Goal: Task Accomplishment & Management: Use online tool/utility

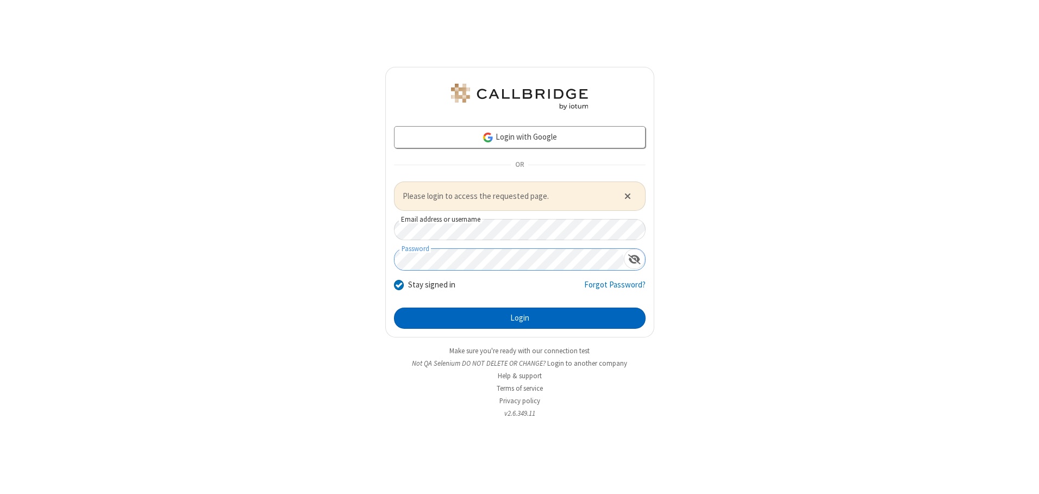
click at [519, 318] on button "Login" at bounding box center [520, 318] width 252 height 22
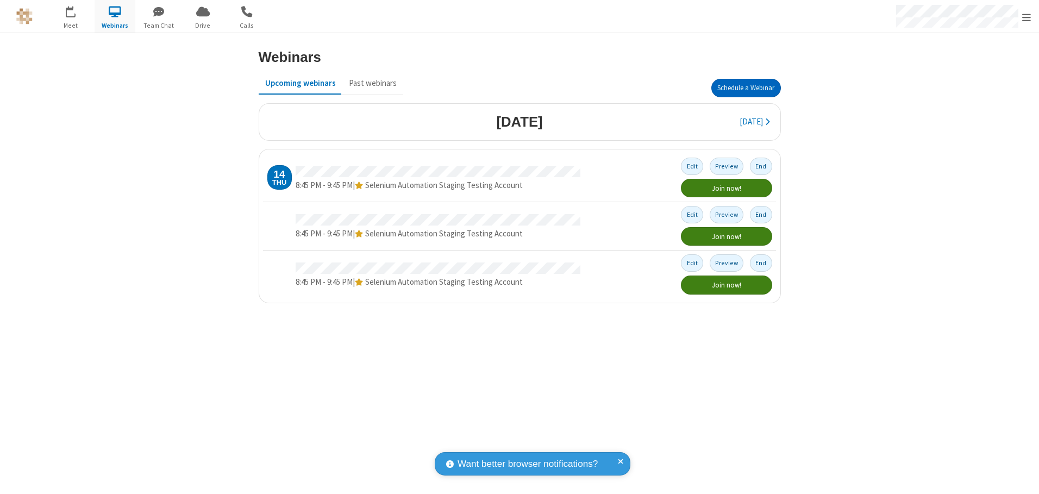
click at [745, 88] on button "Schedule a Webinar" at bounding box center [746, 88] width 70 height 18
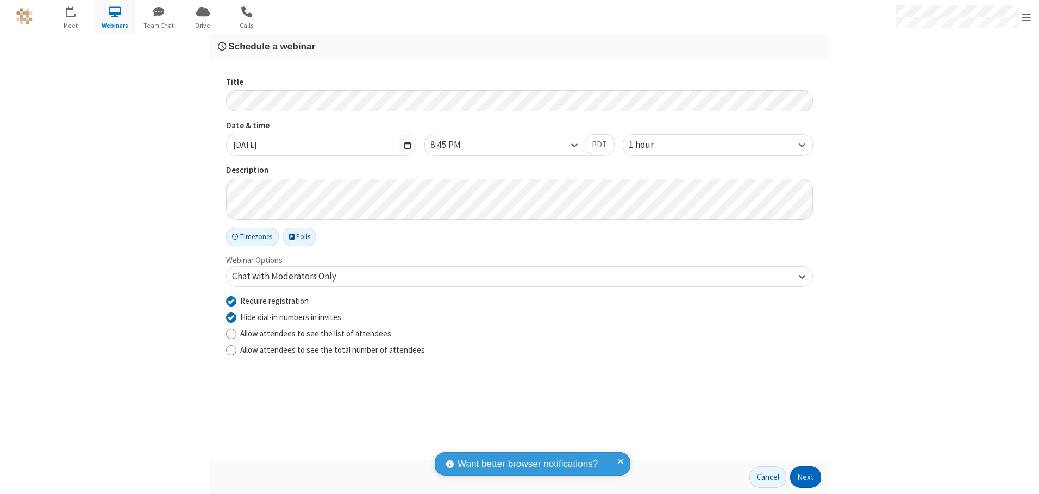
click at [806, 477] on button "Next" at bounding box center [805, 477] width 31 height 22
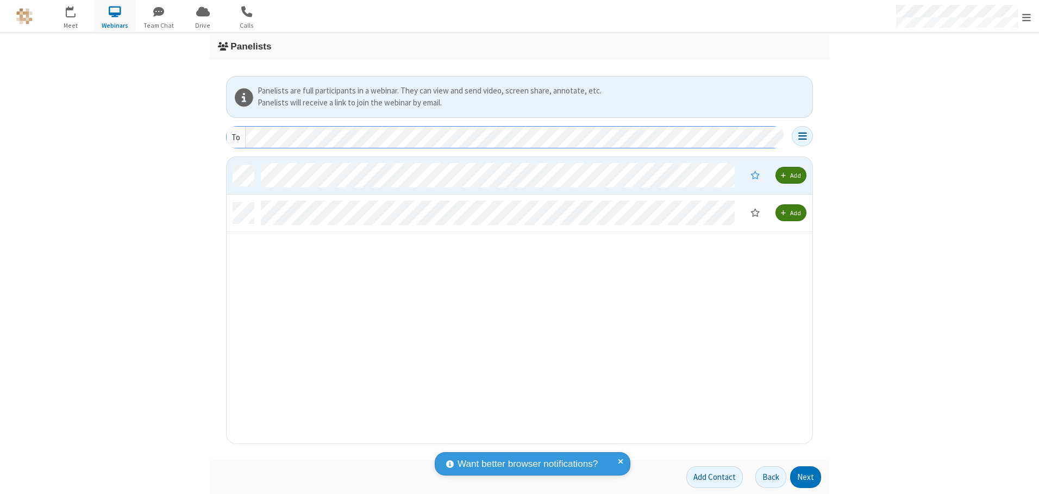
scroll to position [278, 577]
click at [806, 477] on button "Next" at bounding box center [805, 477] width 31 height 22
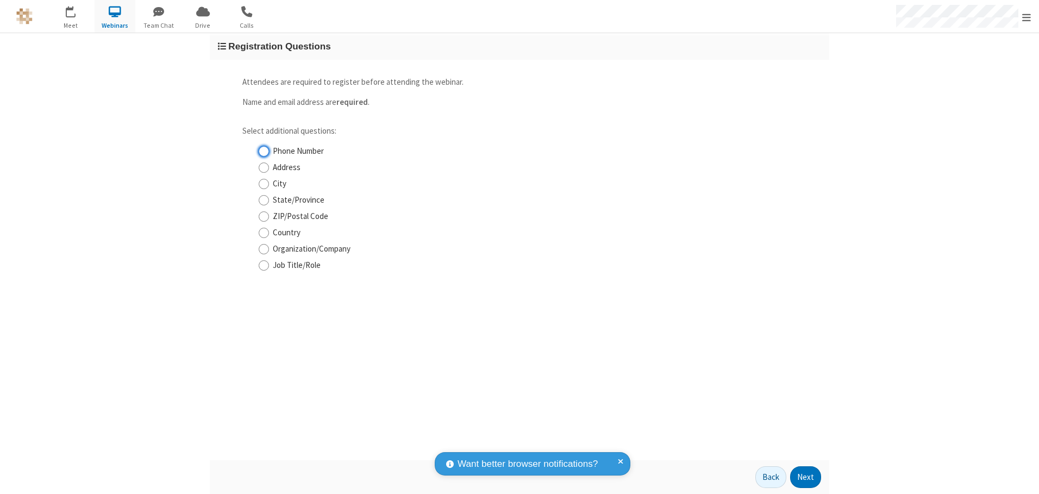
click at [263, 151] on input "Phone Number" at bounding box center [264, 151] width 10 height 11
checkbox input "true"
click at [806, 477] on button "Next" at bounding box center [805, 477] width 31 height 22
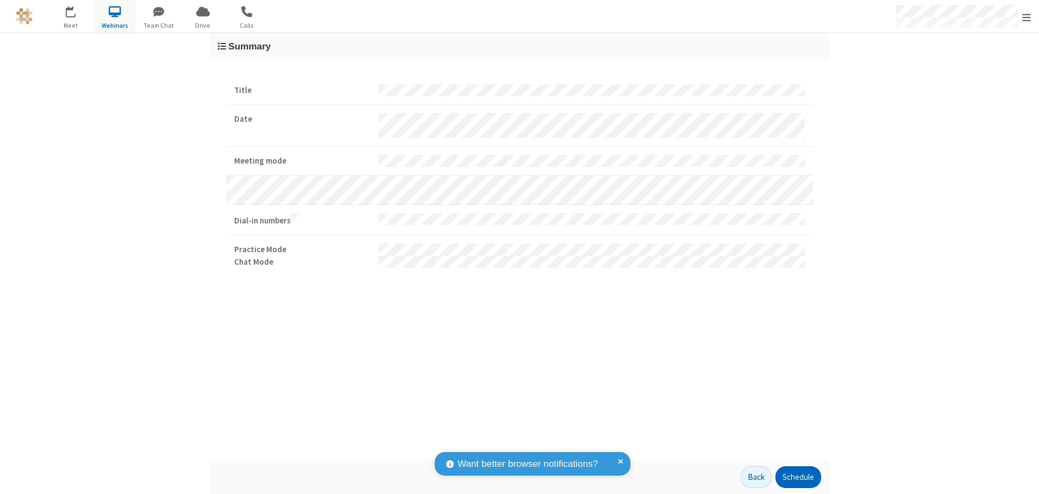
click at [797, 477] on button "Schedule" at bounding box center [798, 477] width 46 height 22
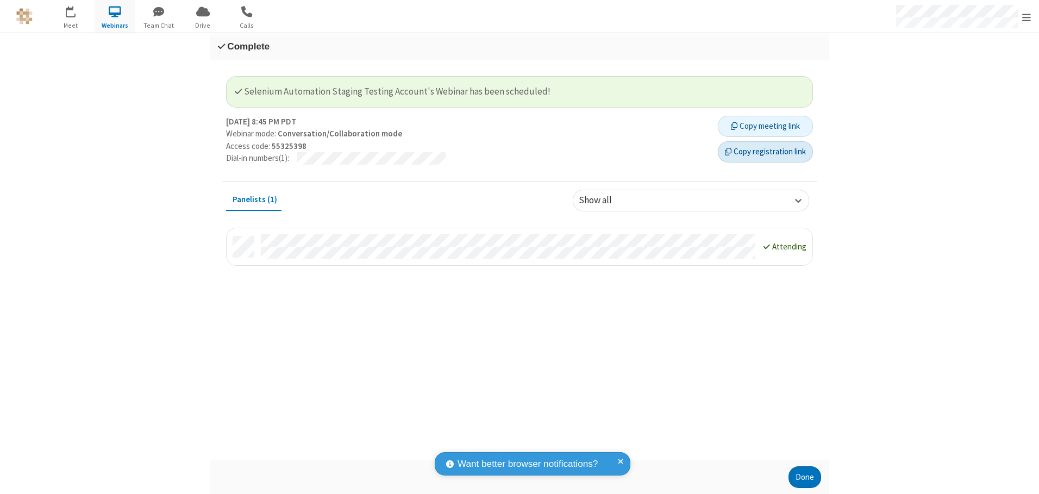
click at [765, 152] on button "Copy registration link" at bounding box center [765, 152] width 95 height 22
click at [805, 477] on button "Done" at bounding box center [804, 477] width 33 height 22
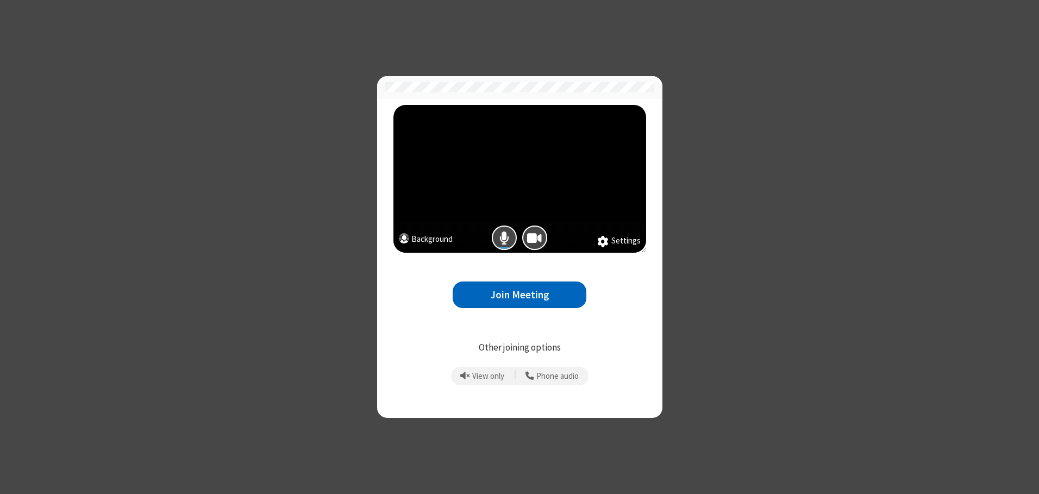
click at [519, 294] on button "Join Meeting" at bounding box center [520, 294] width 134 height 27
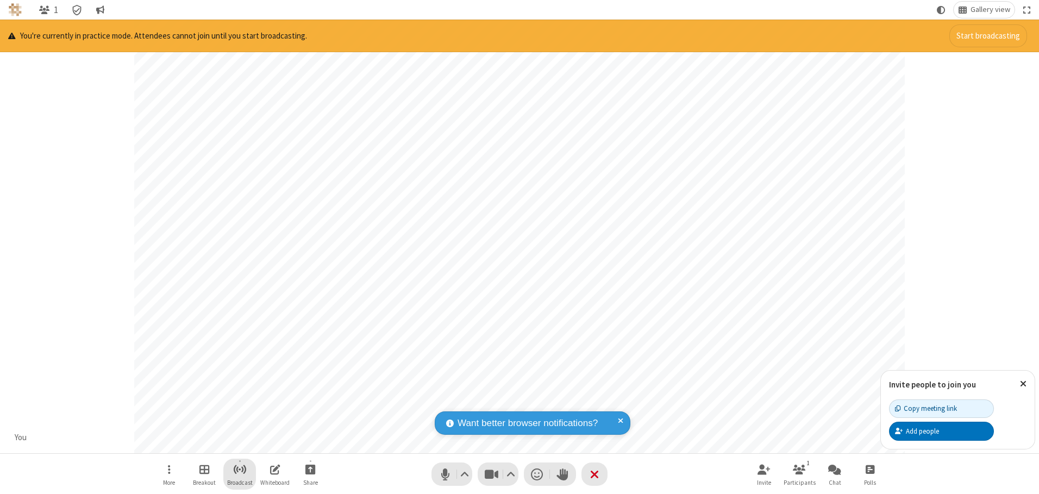
click at [239, 469] on span "Start broadcast" at bounding box center [240, 469] width 14 height 14
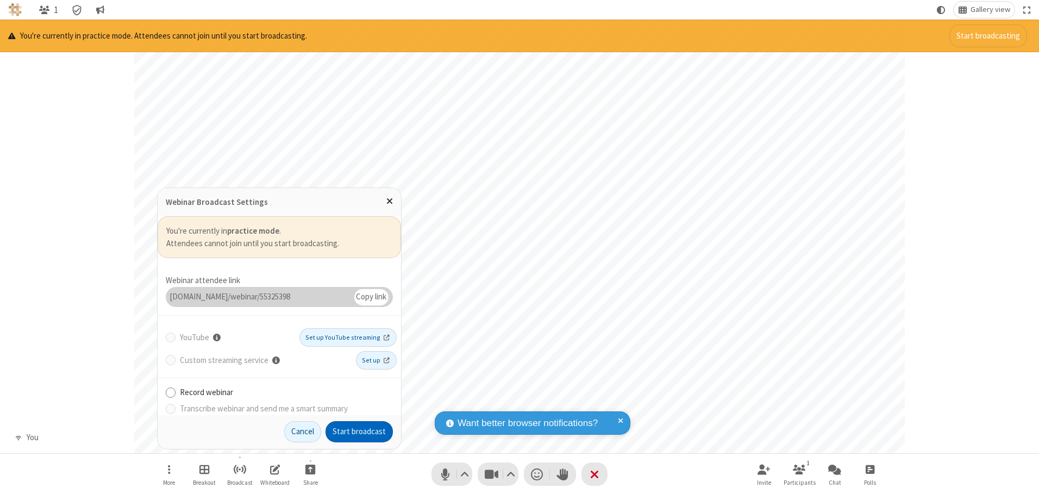
click at [359, 431] on button "Start broadcast" at bounding box center [358, 432] width 67 height 22
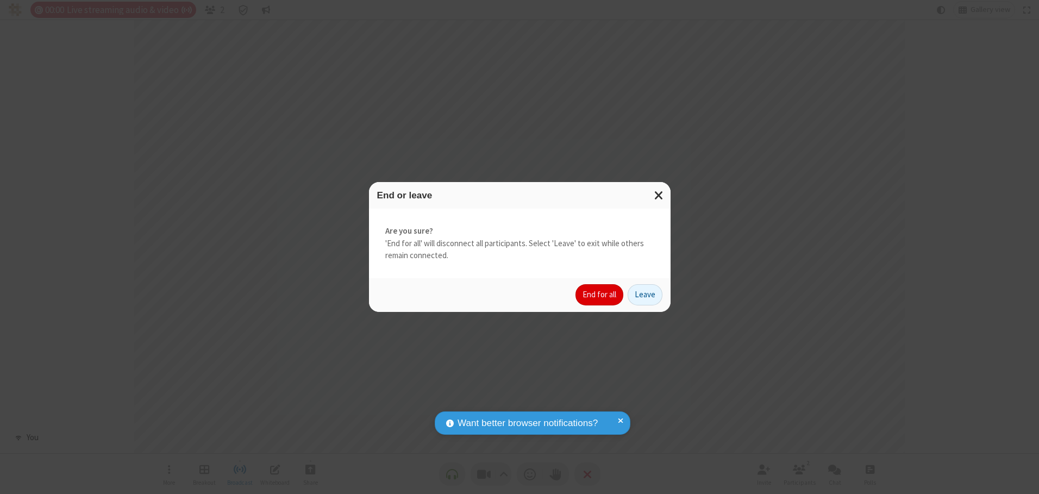
click at [600, 294] on button "End for all" at bounding box center [599, 295] width 48 height 22
